Goal: Task Accomplishment & Management: Use online tool/utility

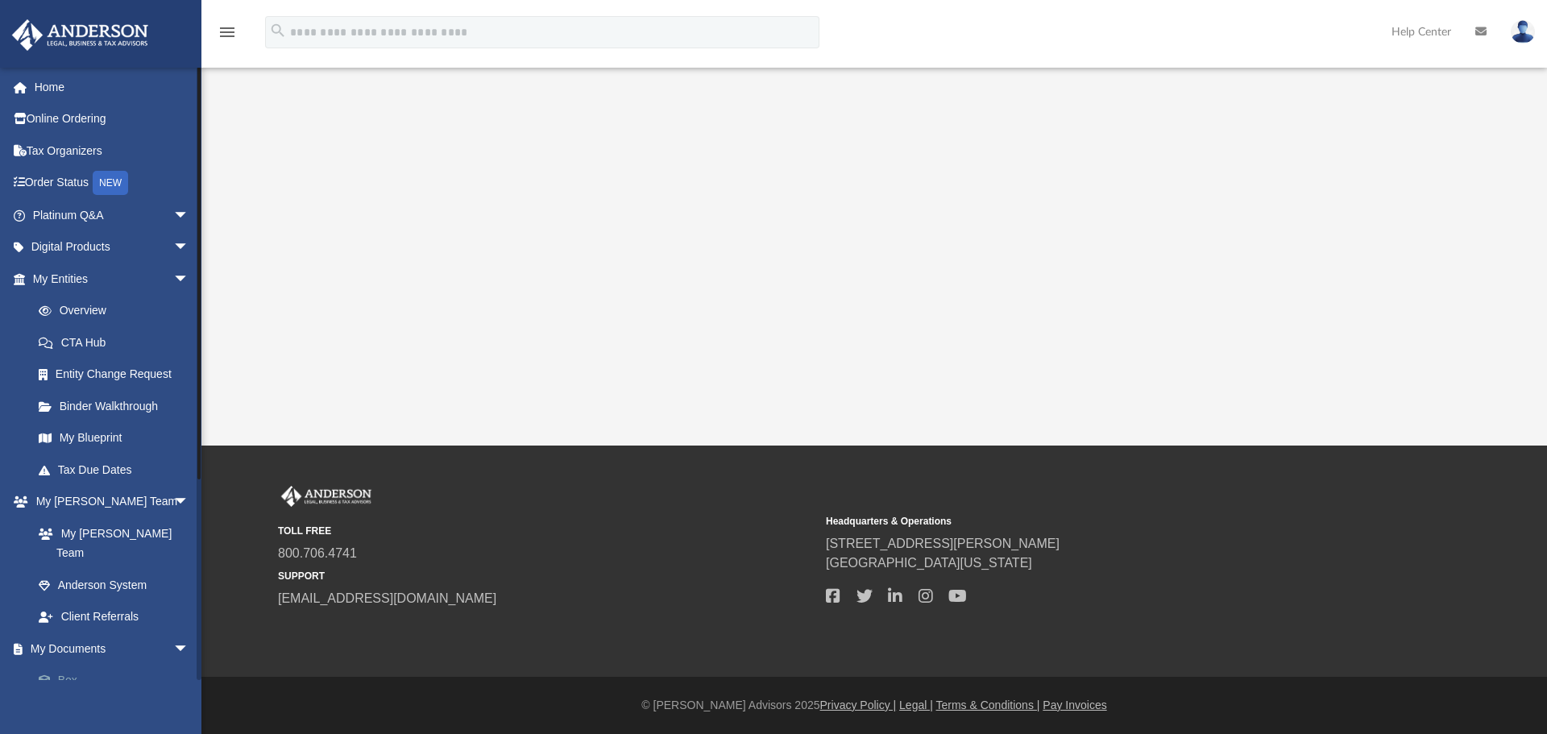
click at [110, 665] on link "Box" at bounding box center [118, 681] width 191 height 32
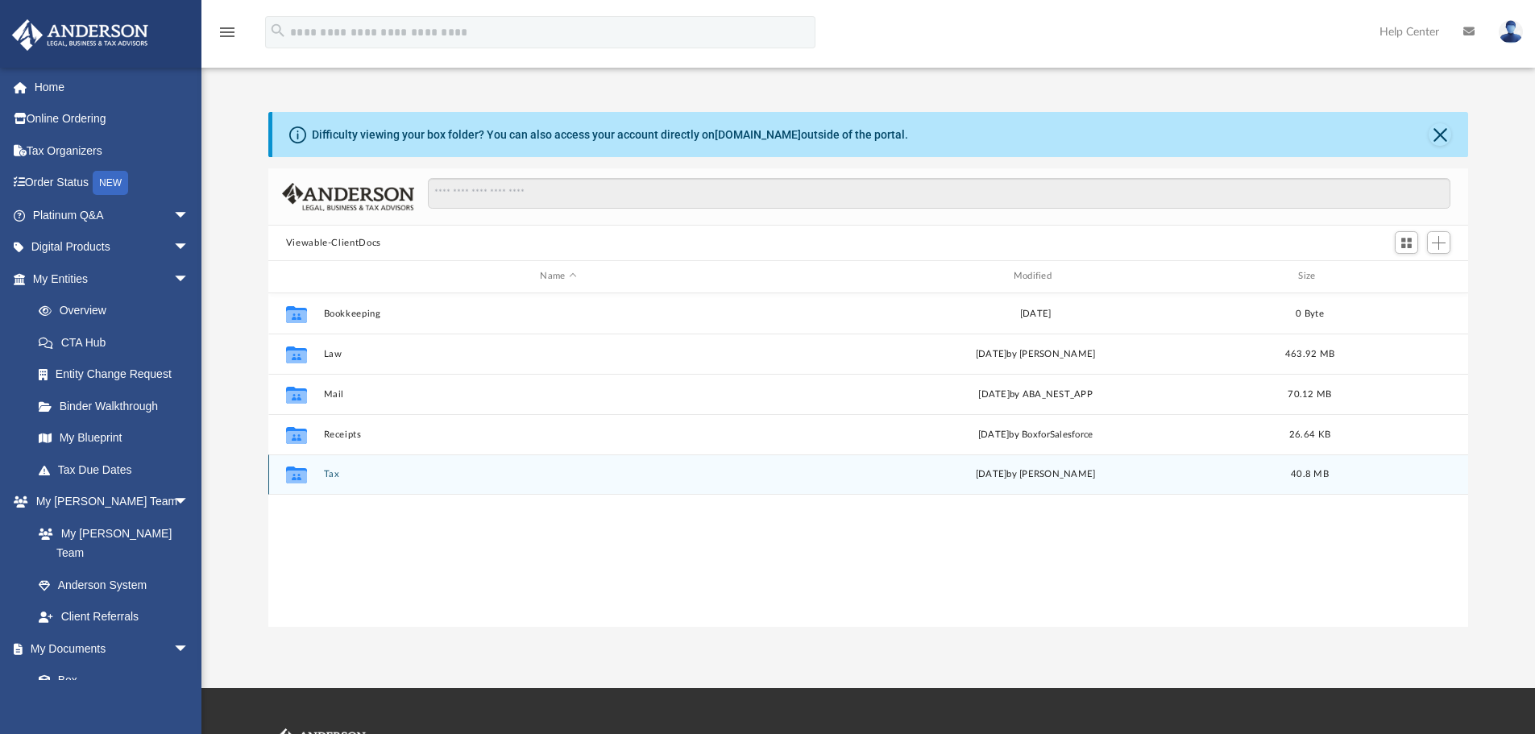
scroll to position [354, 1187]
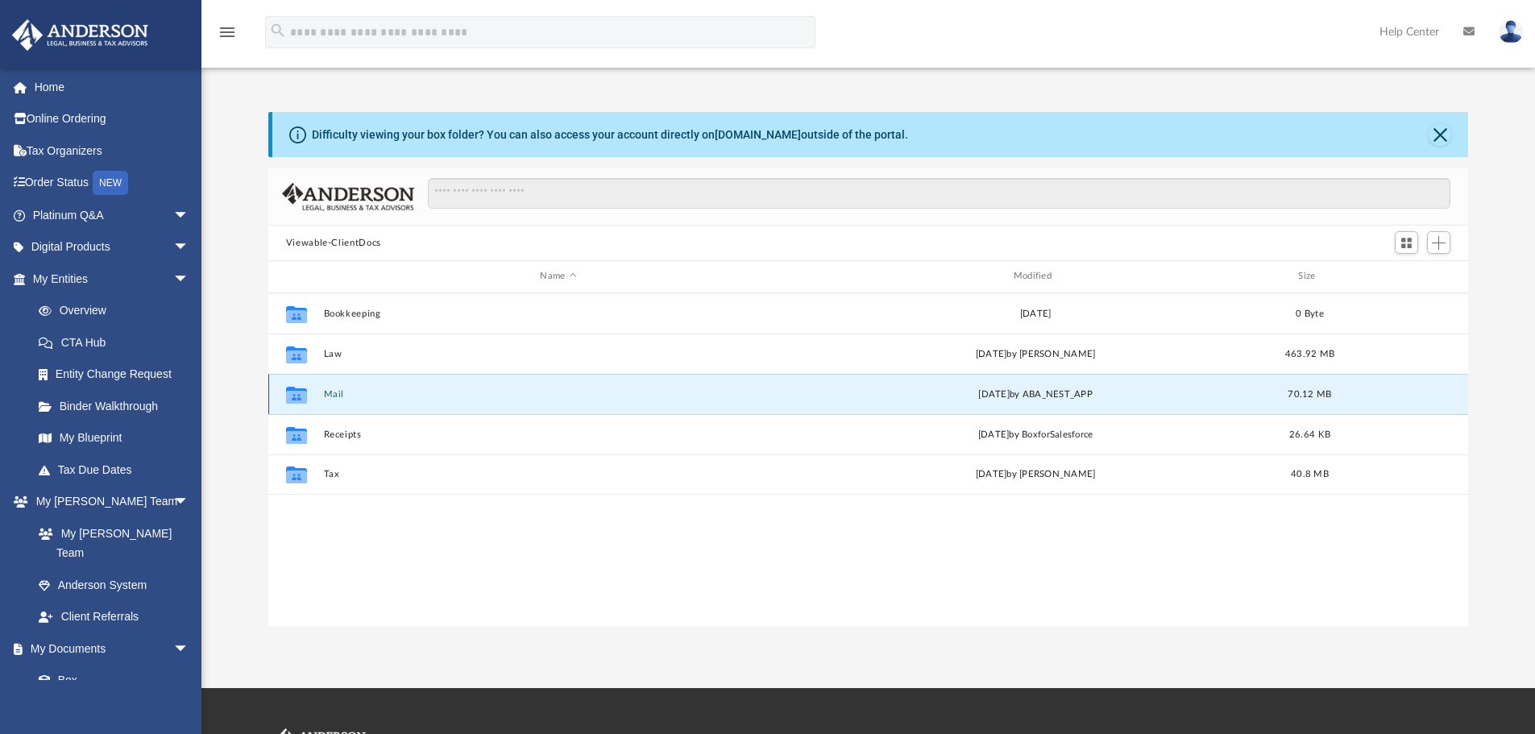
click at [334, 395] on button "Mail" at bounding box center [558, 394] width 470 height 10
click at [340, 392] on button "Mail" at bounding box center [558, 394] width 470 height 10
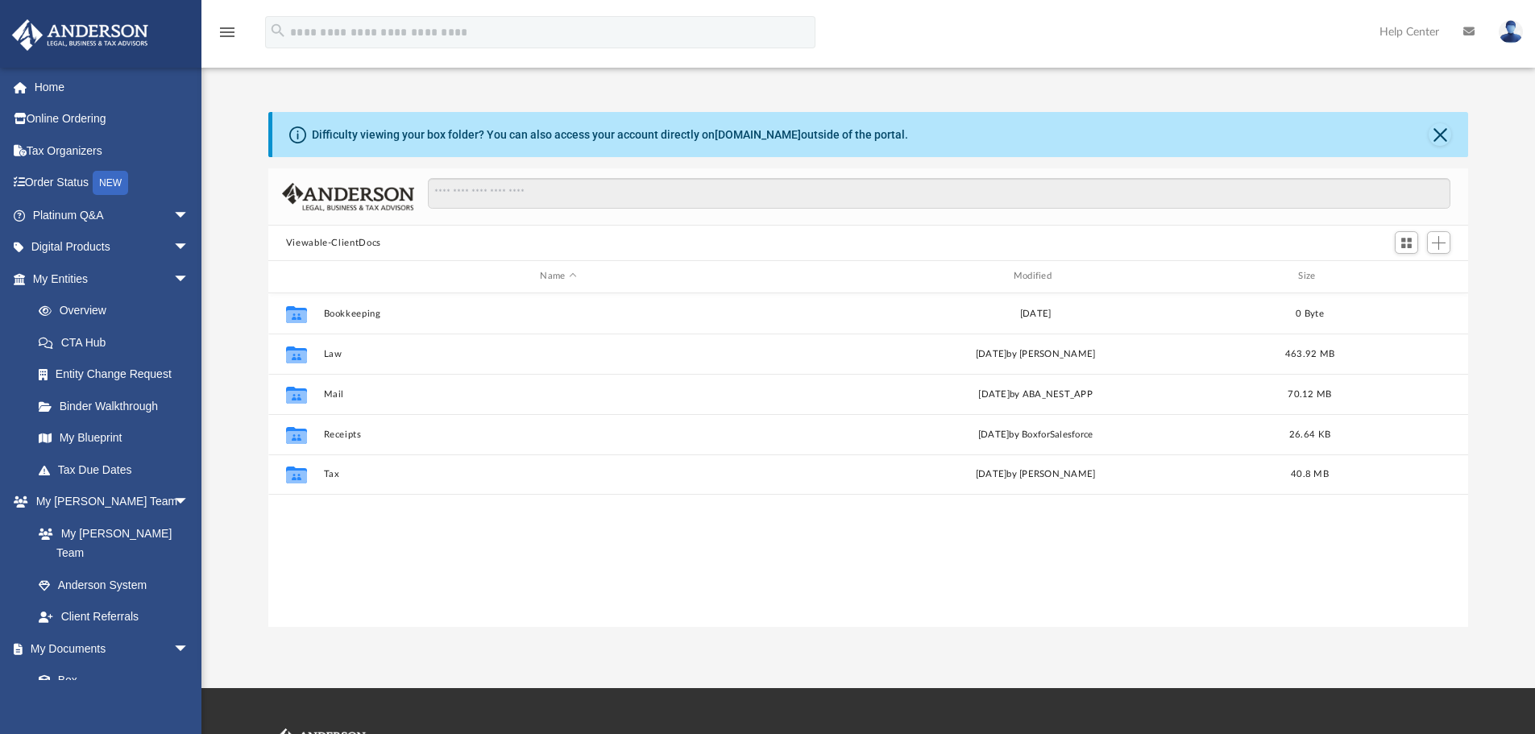
scroll to position [354, 1187]
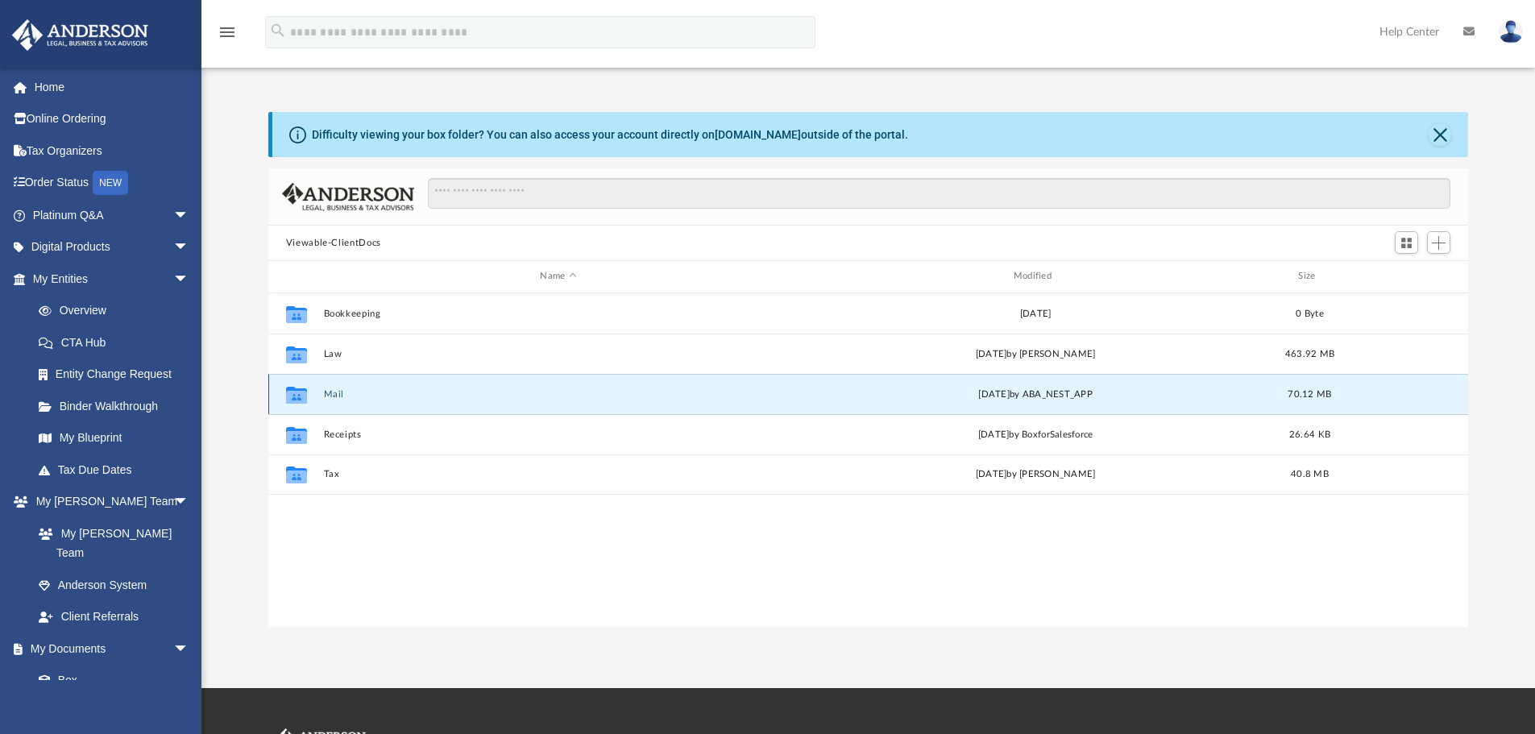
click at [323, 392] on button "Mail" at bounding box center [558, 394] width 470 height 10
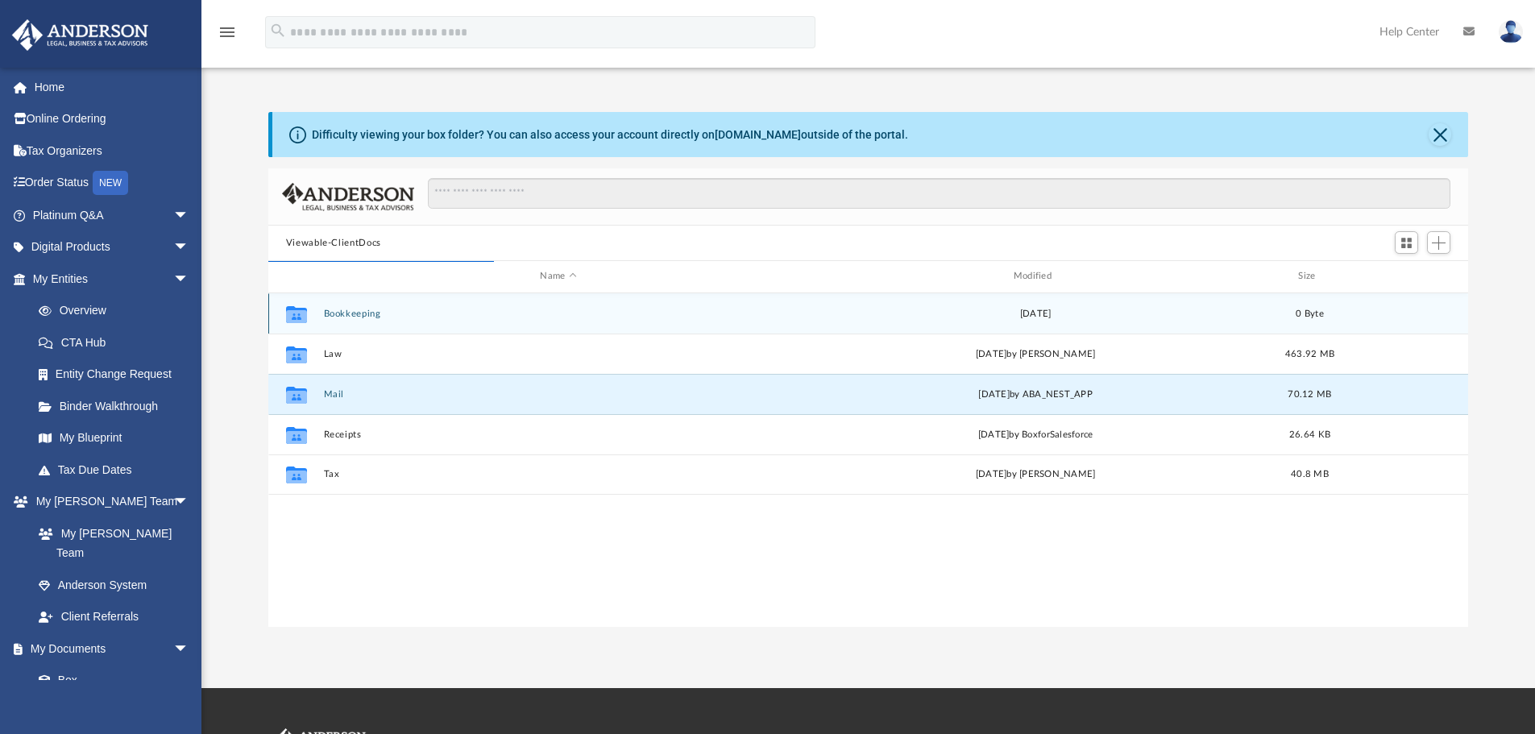
scroll to position [305, 1187]
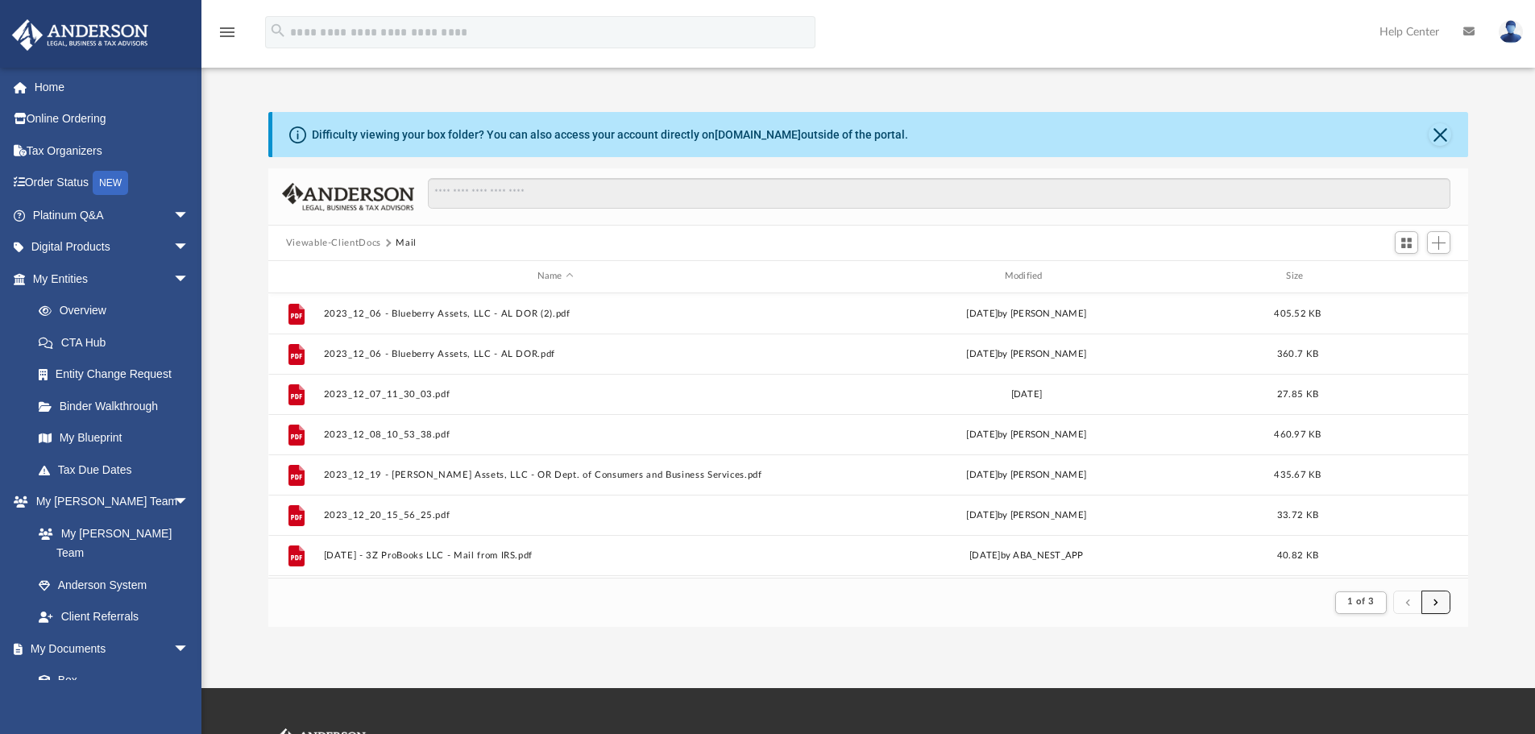
click at [1442, 598] on button "submit" at bounding box center [1435, 602] width 29 height 23
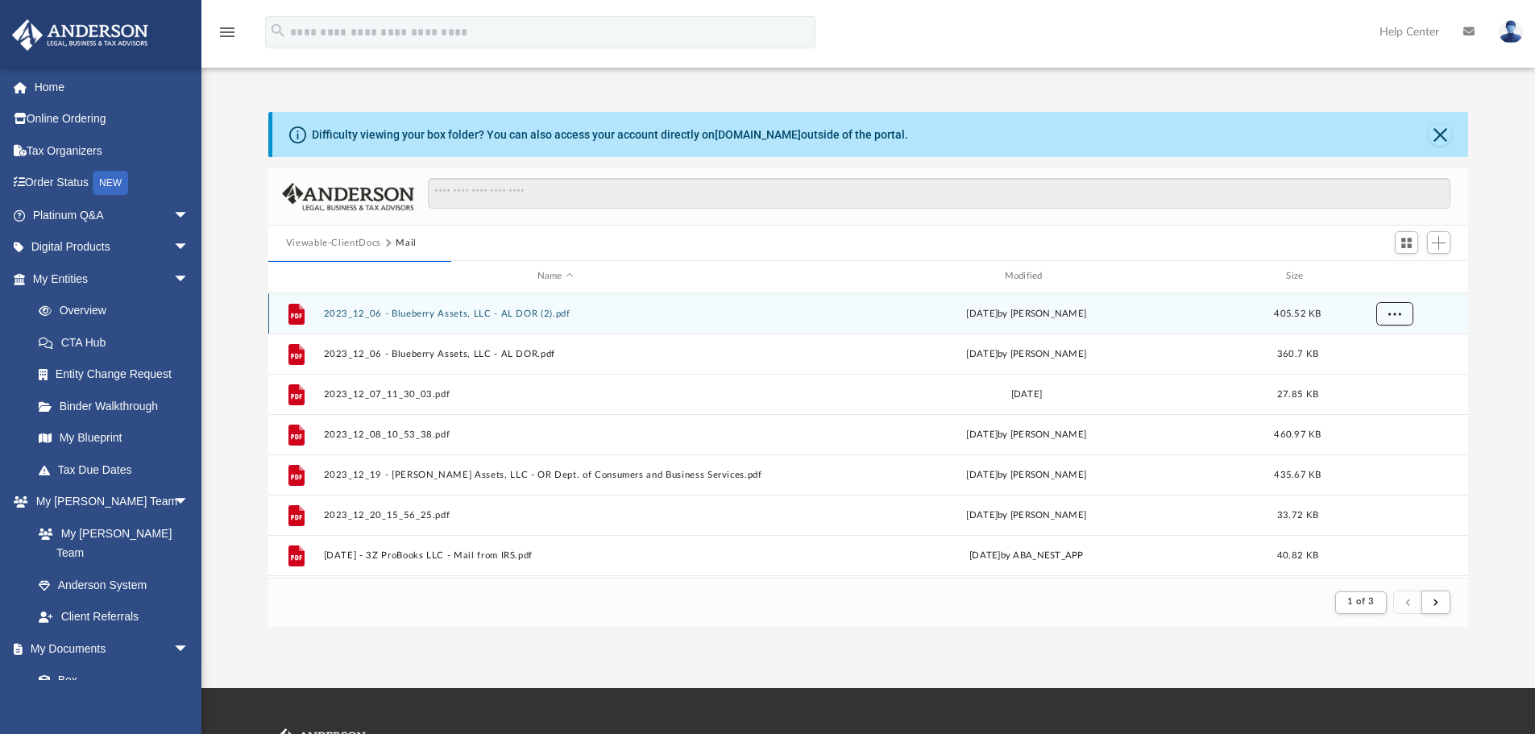
click at [1398, 316] on span "More options" at bounding box center [1393, 313] width 13 height 9
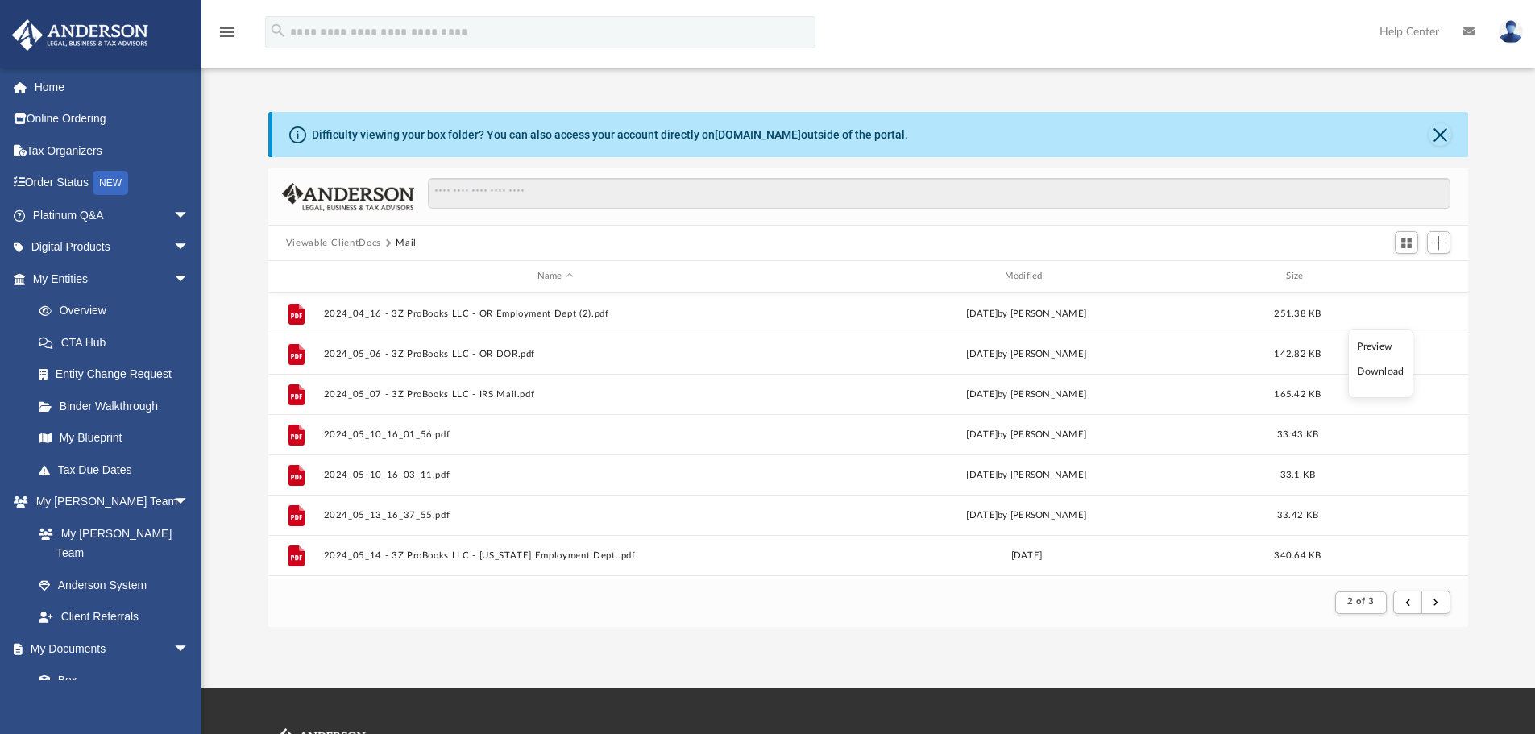
click at [1494, 553] on div "Difficulty viewing your box folder? You can also access your account directly o…" at bounding box center [867, 369] width 1333 height 515
click at [1446, 608] on button "submit" at bounding box center [1435, 602] width 29 height 23
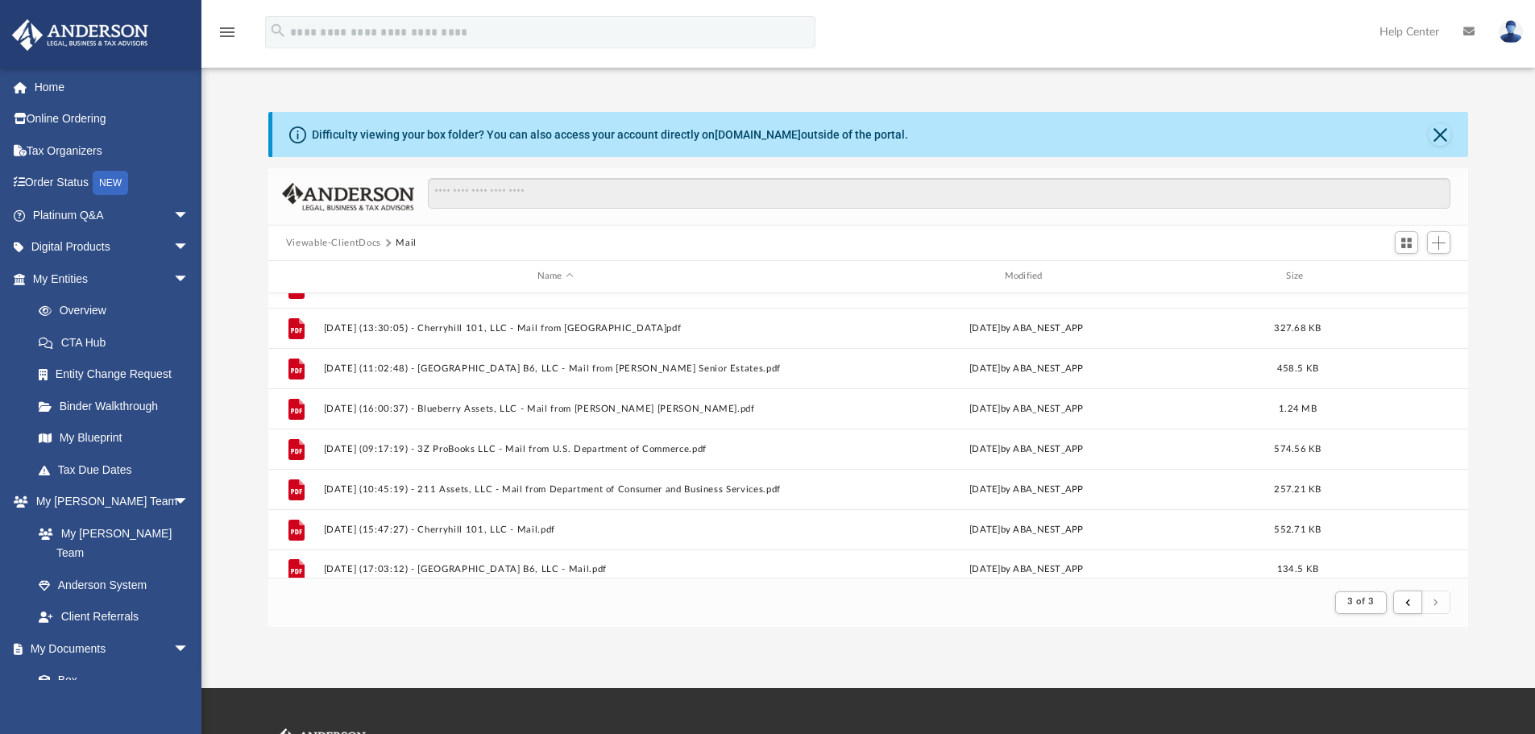
scroll to position [38, 0]
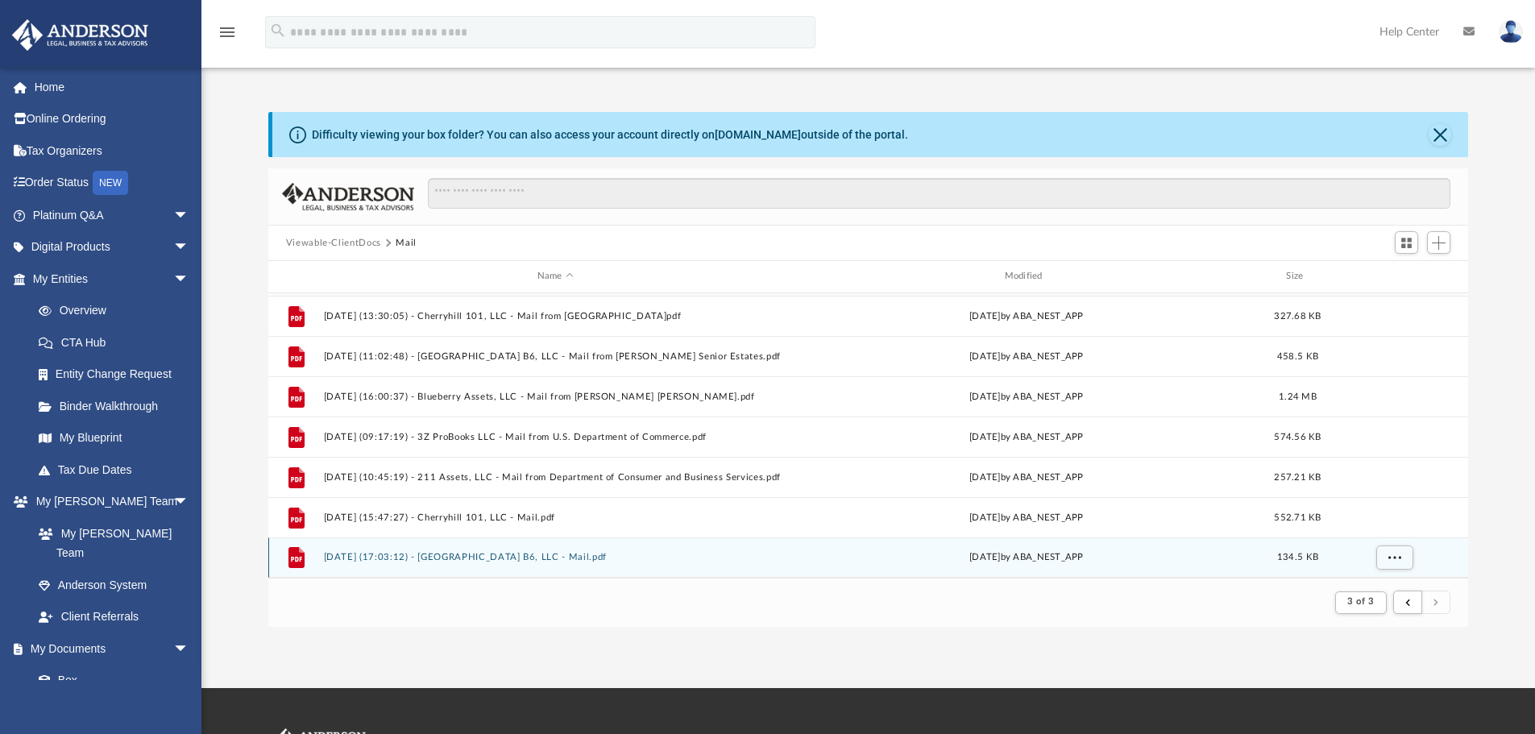
click at [488, 558] on button "2025.08.28 (17:03:12) - Bornstedt B6, LLC - Mail.pdf" at bounding box center [555, 557] width 464 height 10
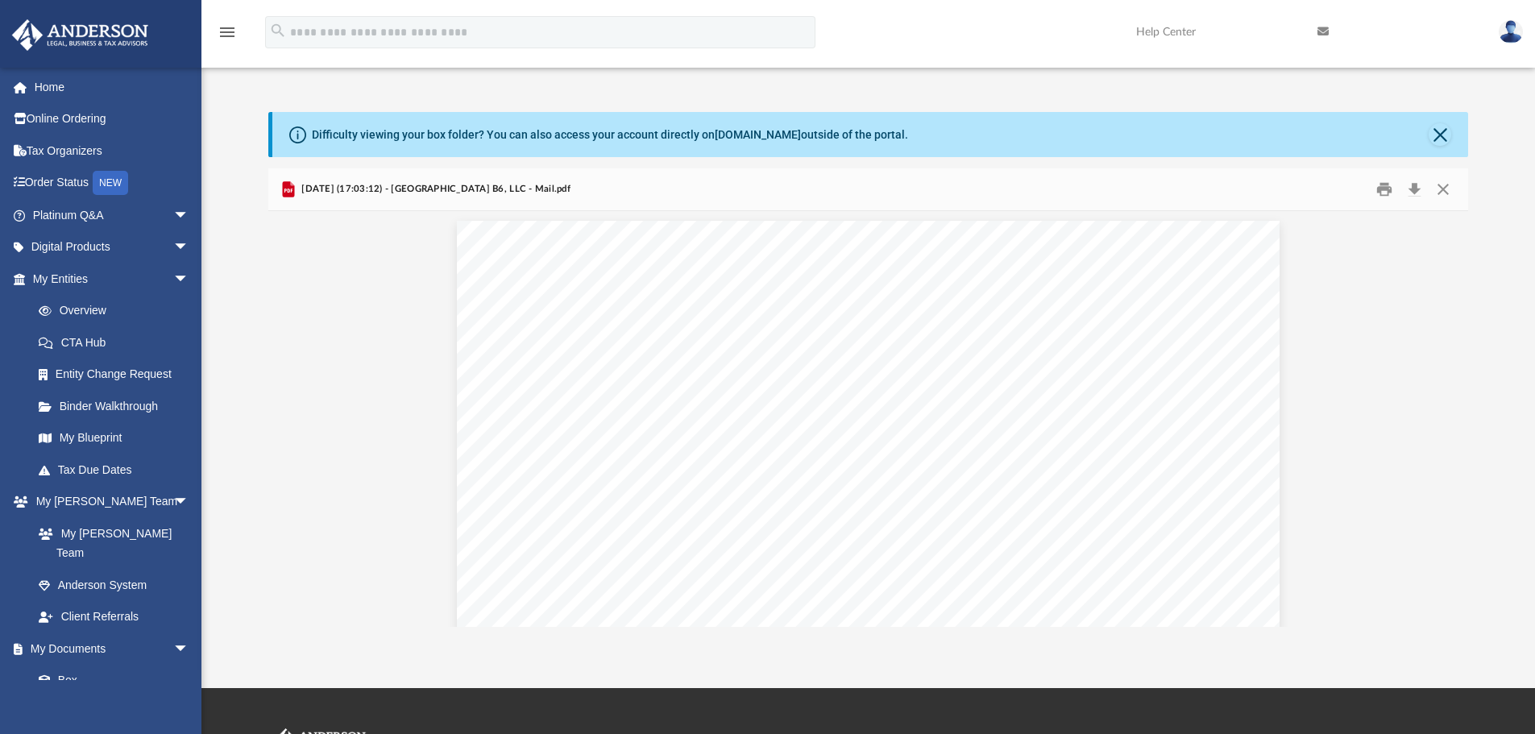
scroll to position [0, 0]
click at [1438, 189] on button "Close" at bounding box center [1442, 189] width 29 height 25
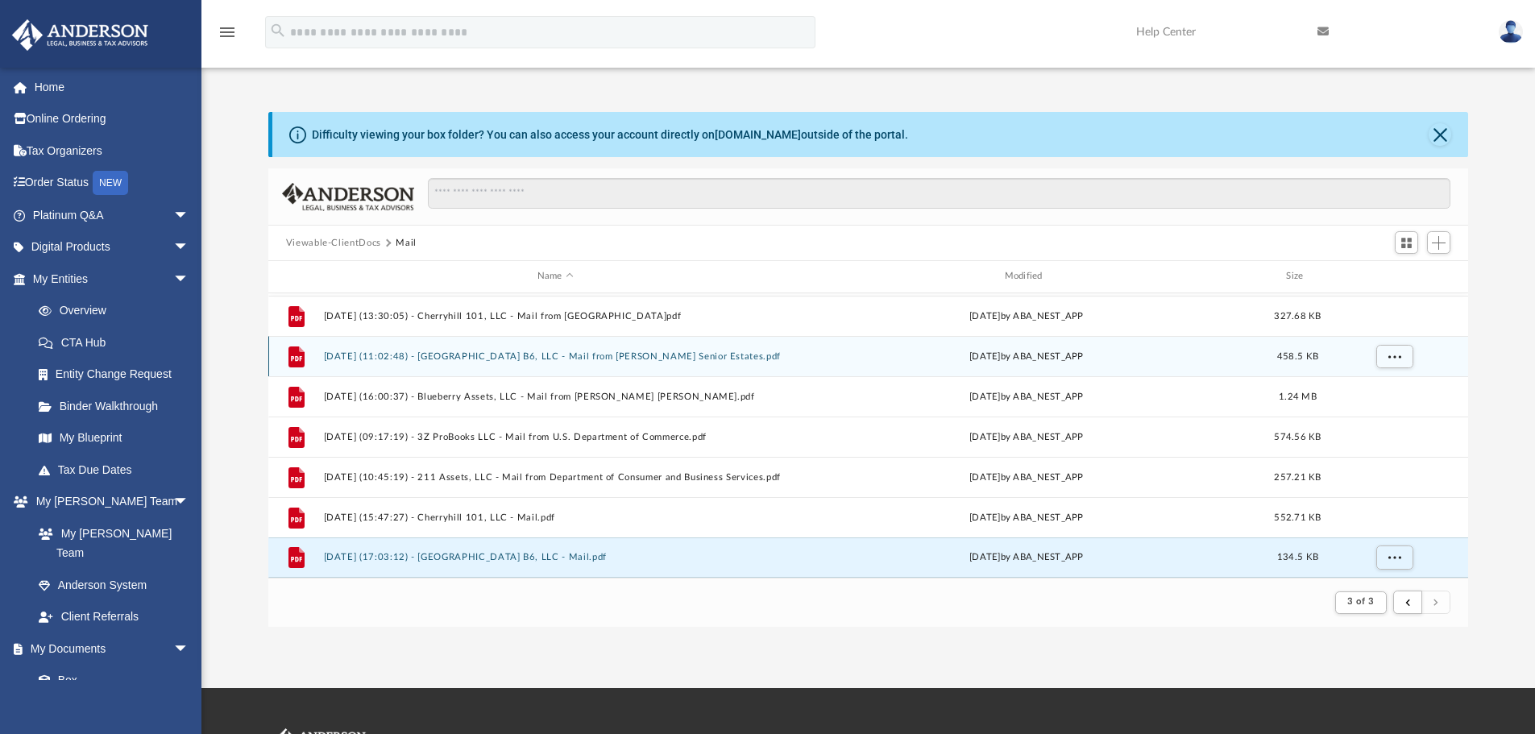
click at [611, 356] on button "2025.07.30 (11:02:48) - Bornstedt B6, LLC - Mail from Woodburn Senior Estates.p…" at bounding box center [555, 356] width 464 height 10
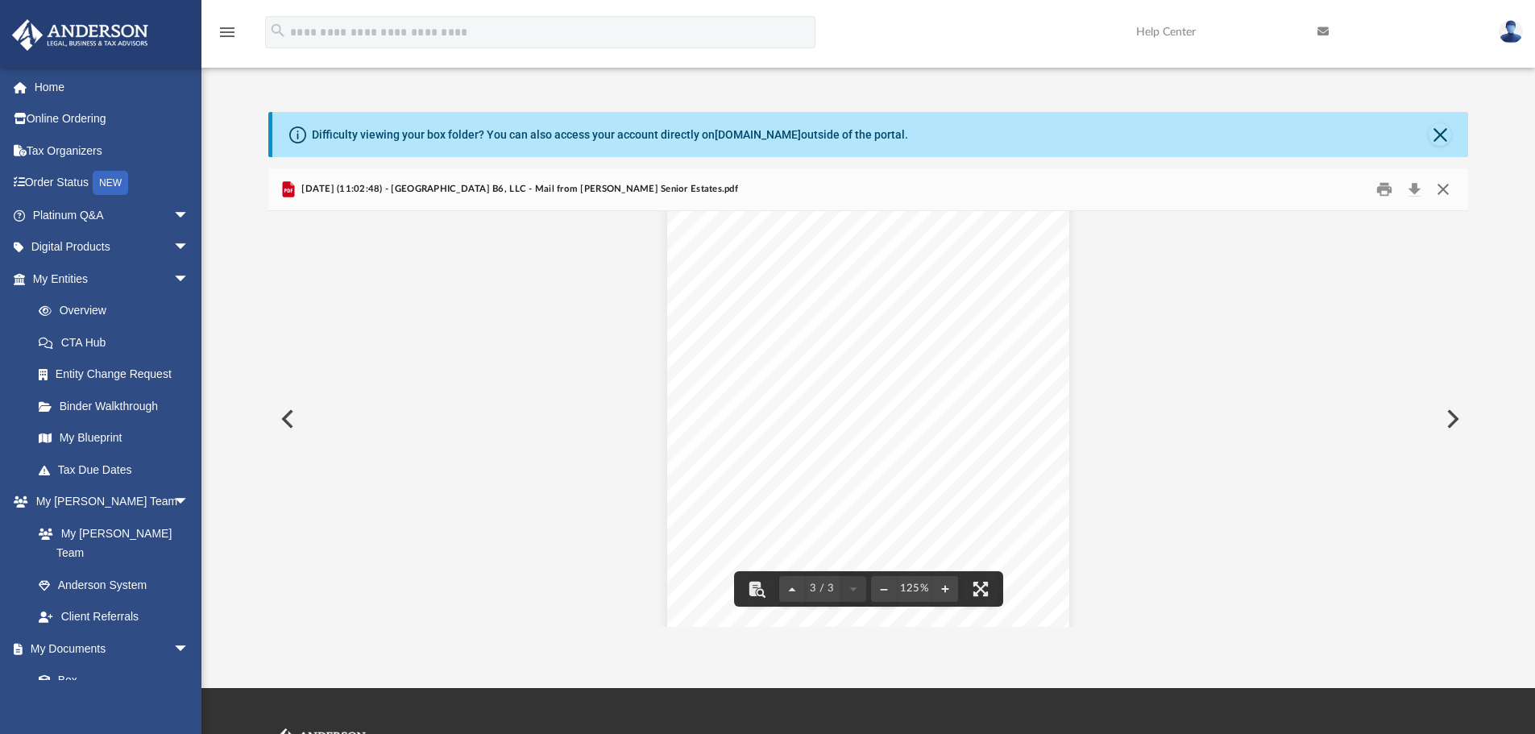
click at [1438, 188] on button "Close" at bounding box center [1442, 189] width 29 height 25
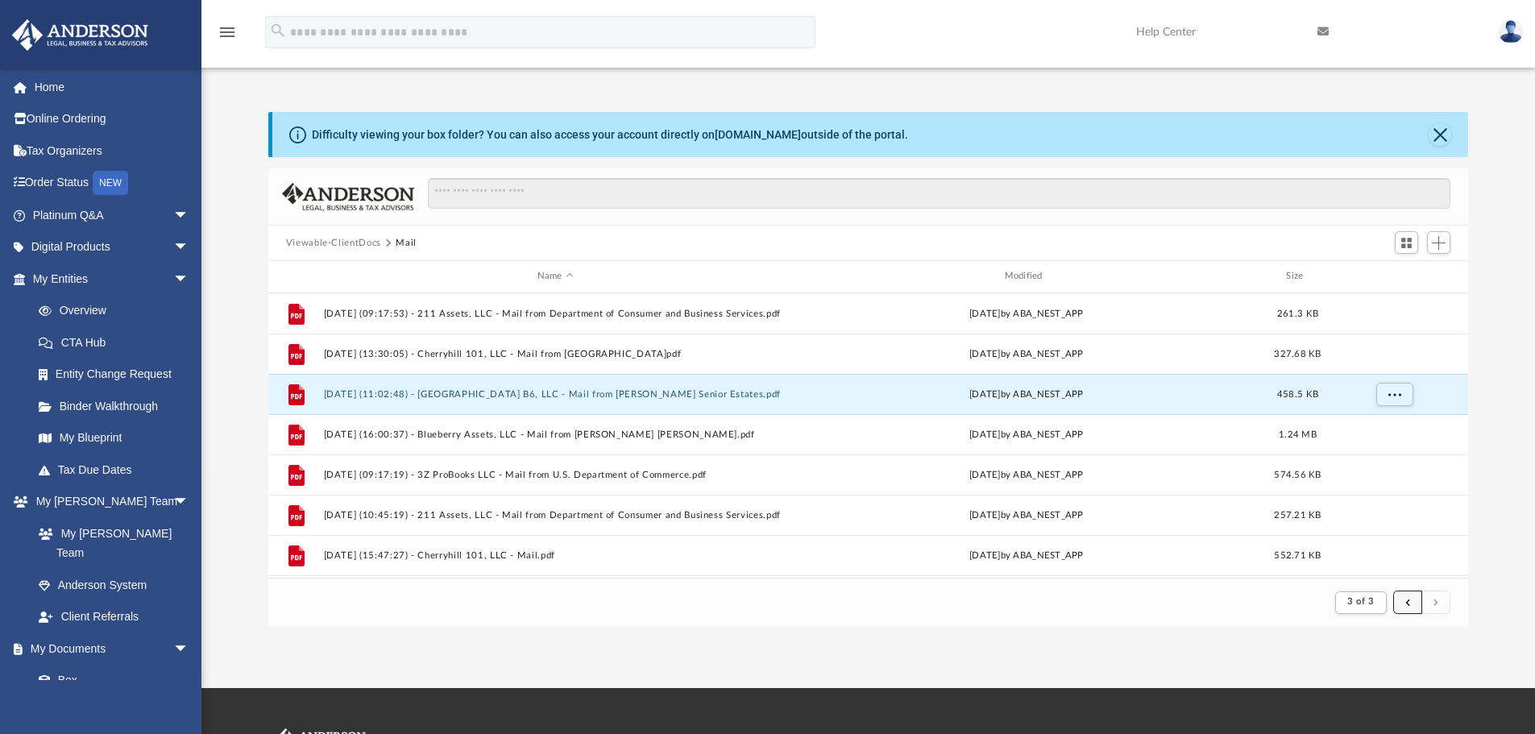
click at [1406, 603] on span "submit" at bounding box center [1407, 602] width 5 height 9
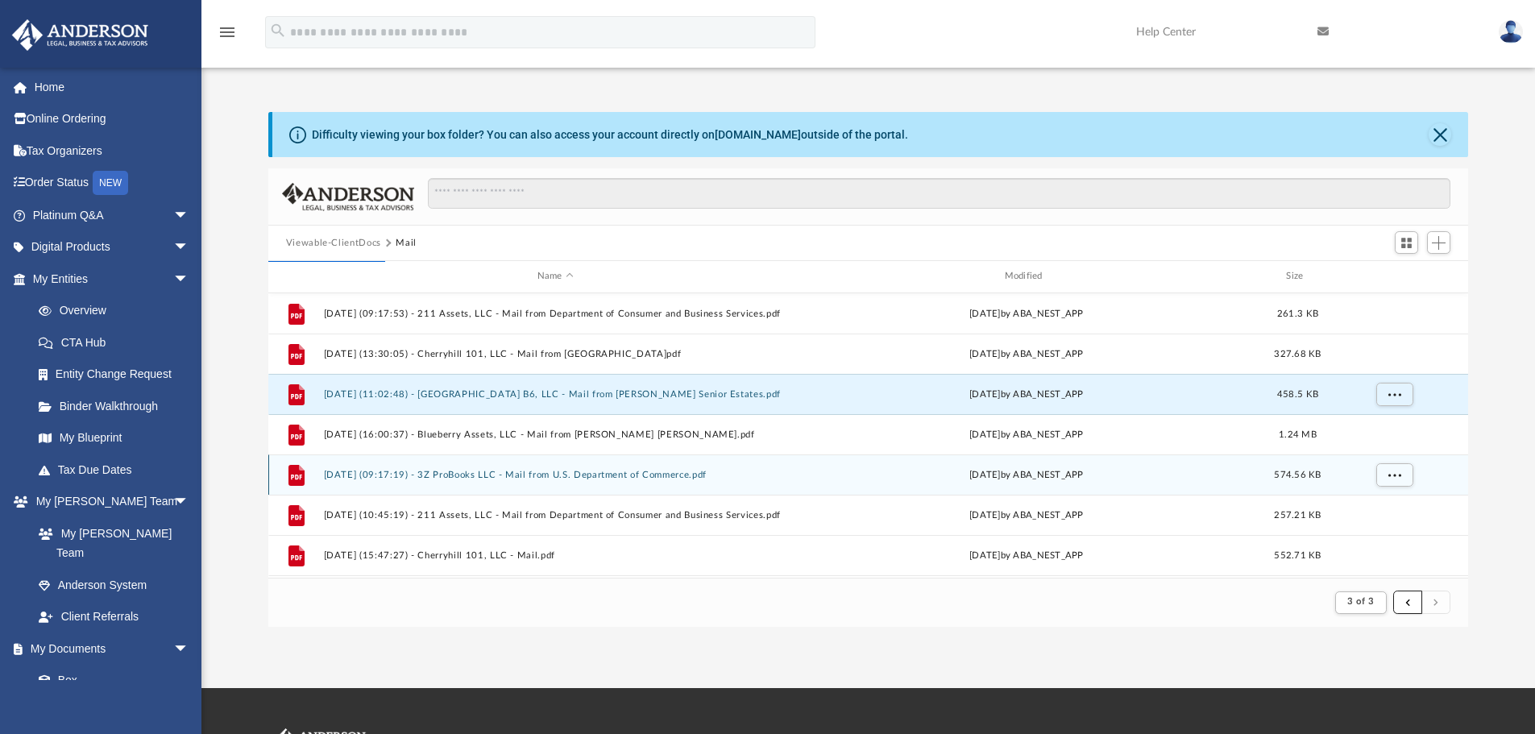
scroll to position [38, 0]
